Goal: Task Accomplishment & Management: Manage account settings

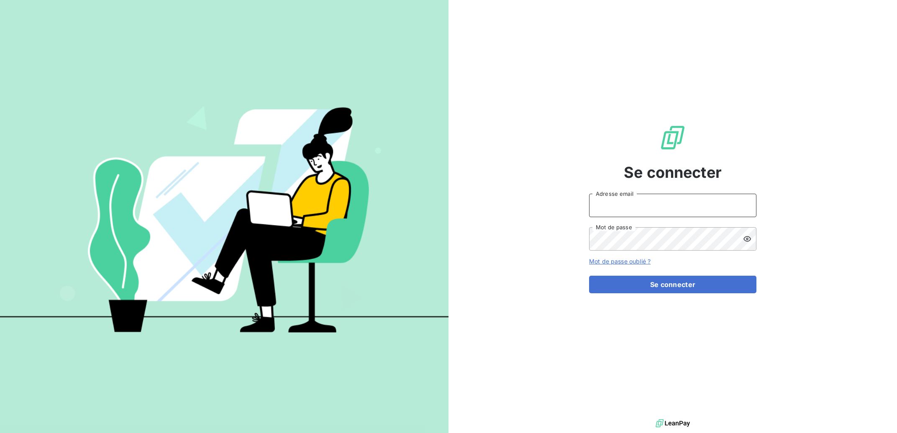
click at [676, 204] on input "Adresse email" at bounding box center [672, 205] width 167 height 23
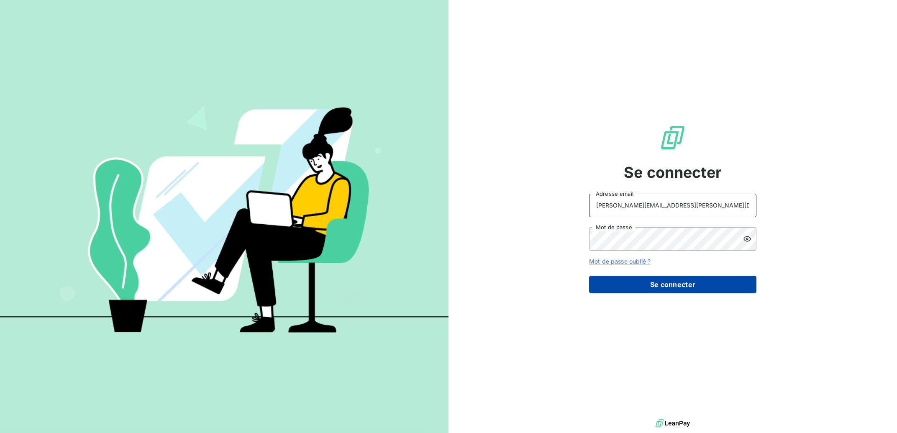
type input "alain.d@bertrand-pneus.com"
click at [669, 289] on button "Se connecter" at bounding box center [672, 285] width 167 height 18
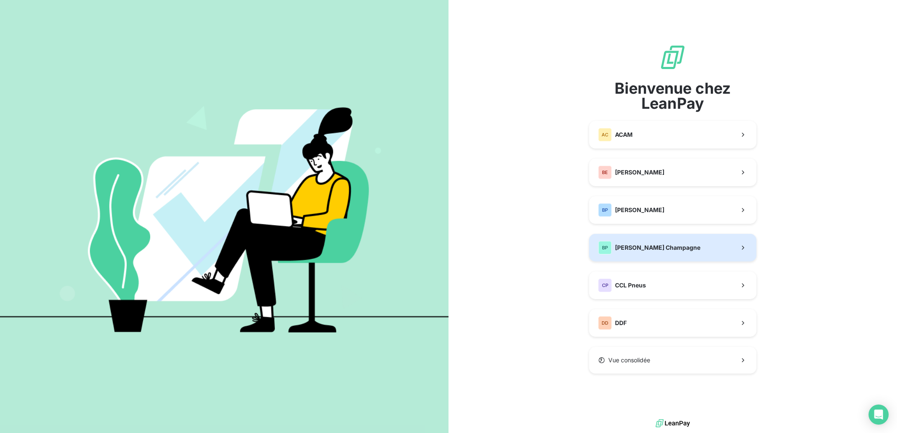
click at [665, 250] on span "[PERSON_NAME] Champagne" at bounding box center [657, 247] width 85 height 8
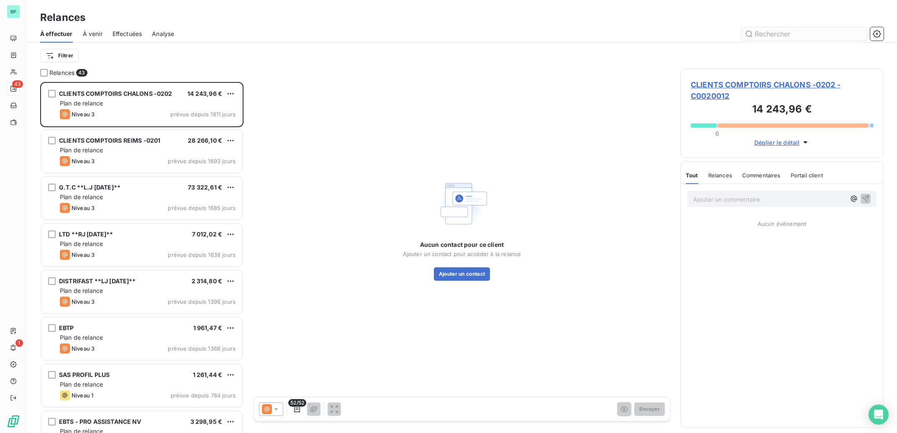
scroll to position [343, 195]
click at [760, 35] on input "text" at bounding box center [803, 33] width 125 height 13
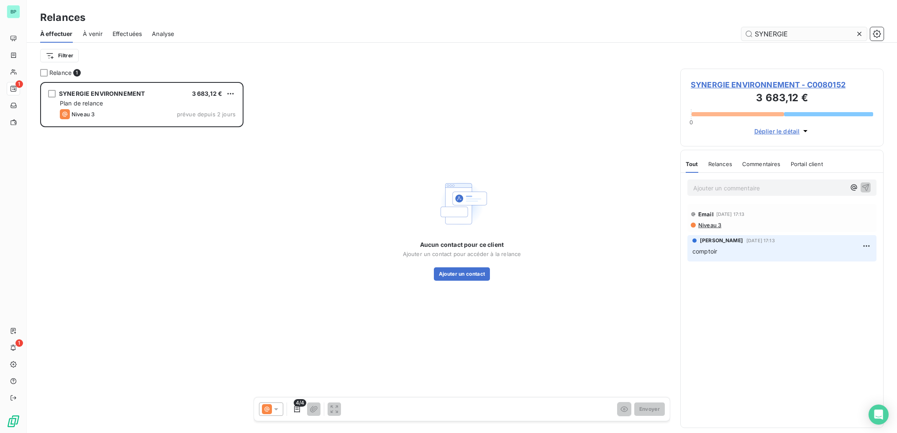
scroll to position [343, 195]
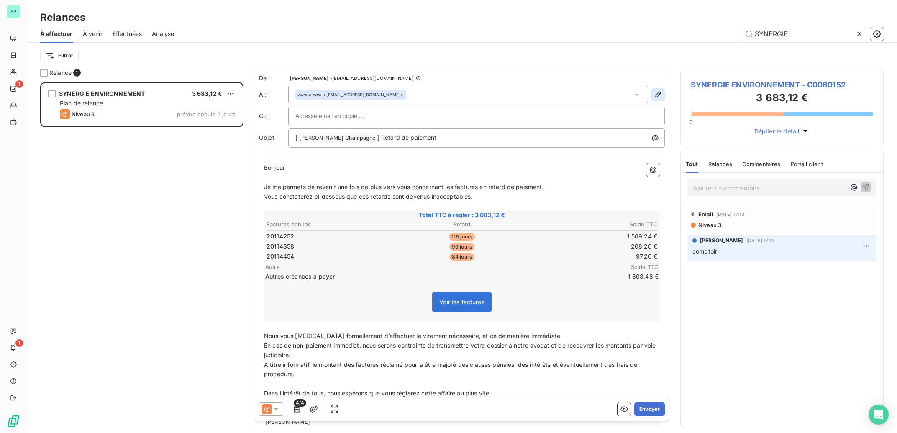
type input "SYNERGIE"
click at [654, 93] on icon "button" at bounding box center [658, 94] width 8 height 8
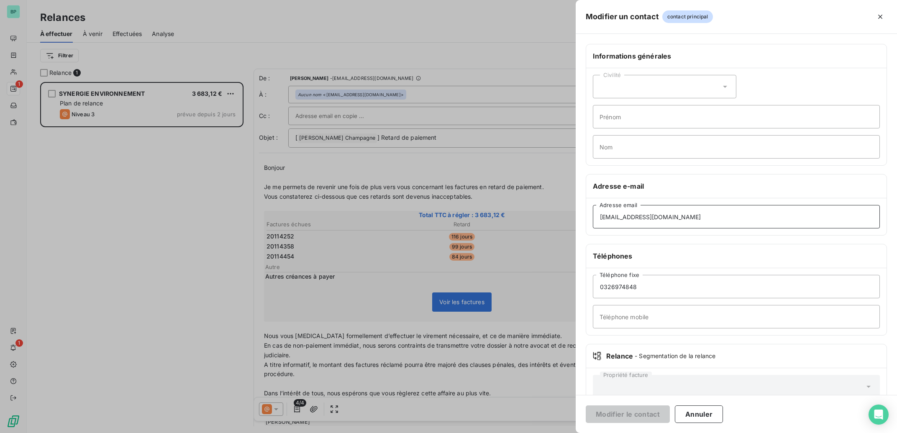
click at [709, 216] on input "[EMAIL_ADDRESS][DOMAIN_NAME]" at bounding box center [736, 216] width 287 height 23
drag, startPoint x: 723, startPoint y: 218, endPoint x: 408, endPoint y: 187, distance: 316.9
click at [593, 205] on input "[EMAIL_ADDRESS][DOMAIN_NAME]" at bounding box center [736, 216] width 287 height 23
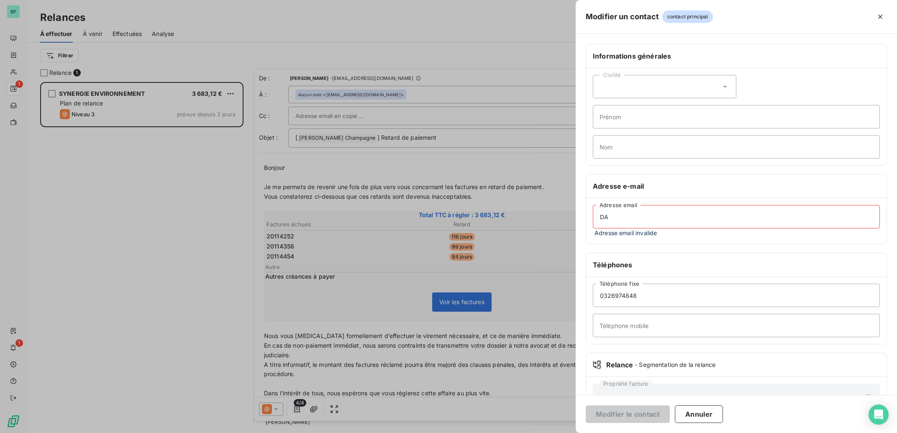
type input "D"
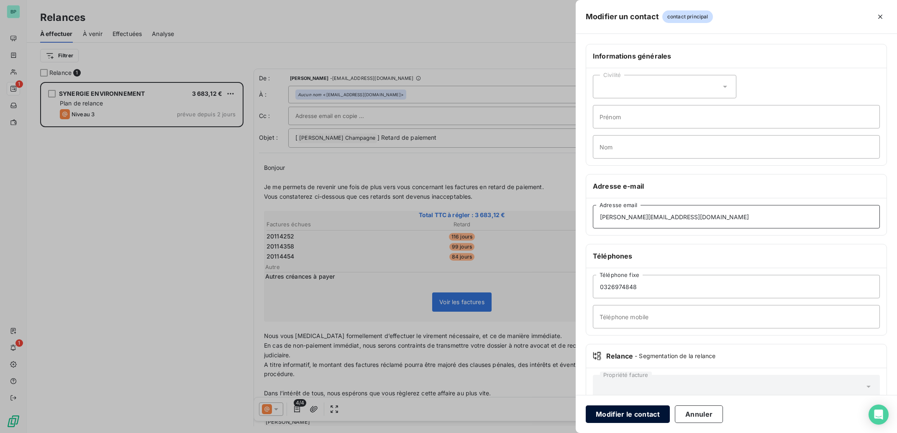
type input "[PERSON_NAME][EMAIL_ADDRESS][DOMAIN_NAME]"
click at [632, 417] on button "Modifier le contact" at bounding box center [627, 414] width 84 height 18
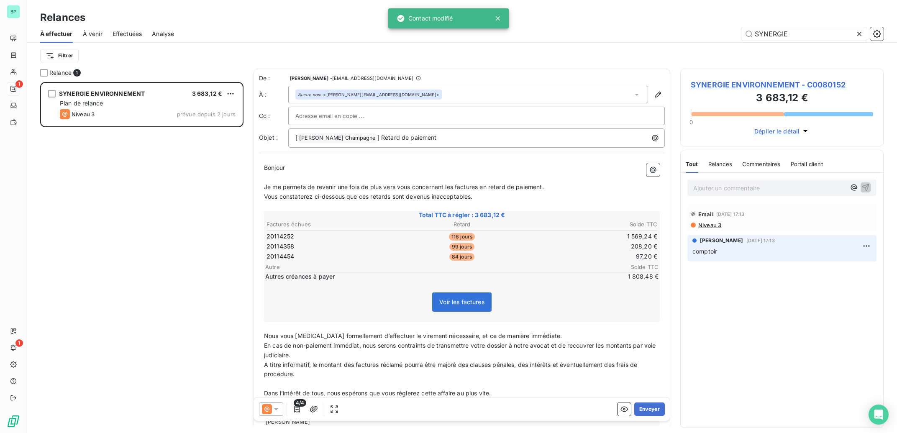
click at [312, 164] on p "Bonjour ﻿ ﻿ ﻿" at bounding box center [462, 168] width 396 height 10
click at [265, 168] on span "Bonjour" at bounding box center [274, 167] width 21 height 7
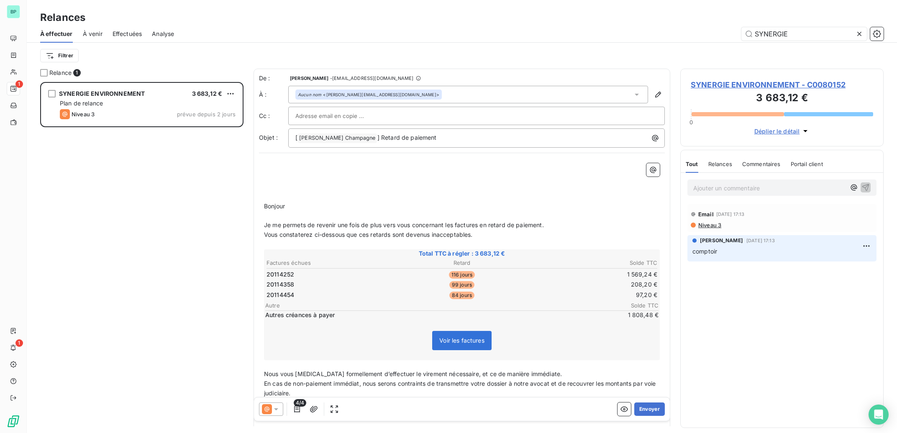
click at [280, 167] on p "﻿" at bounding box center [462, 168] width 396 height 10
click at [267, 168] on span "voici le détail." at bounding box center [283, 167] width 38 height 7
click at [273, 184] on p "﻿" at bounding box center [462, 187] width 396 height 10
click at [648, 408] on button "Envoyer" at bounding box center [649, 408] width 31 height 13
